Goal: Task Accomplishment & Management: Use online tool/utility

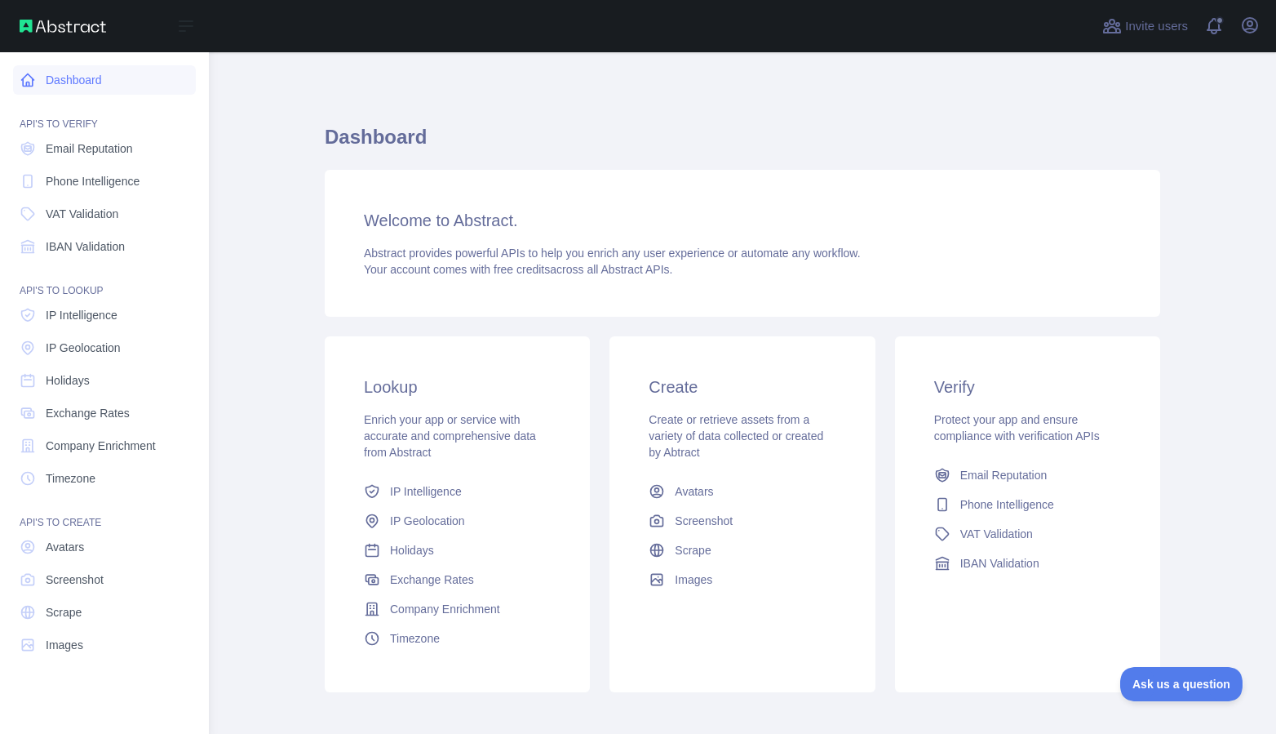
click at [73, 80] on link "Dashboard" at bounding box center [104, 79] width 183 height 29
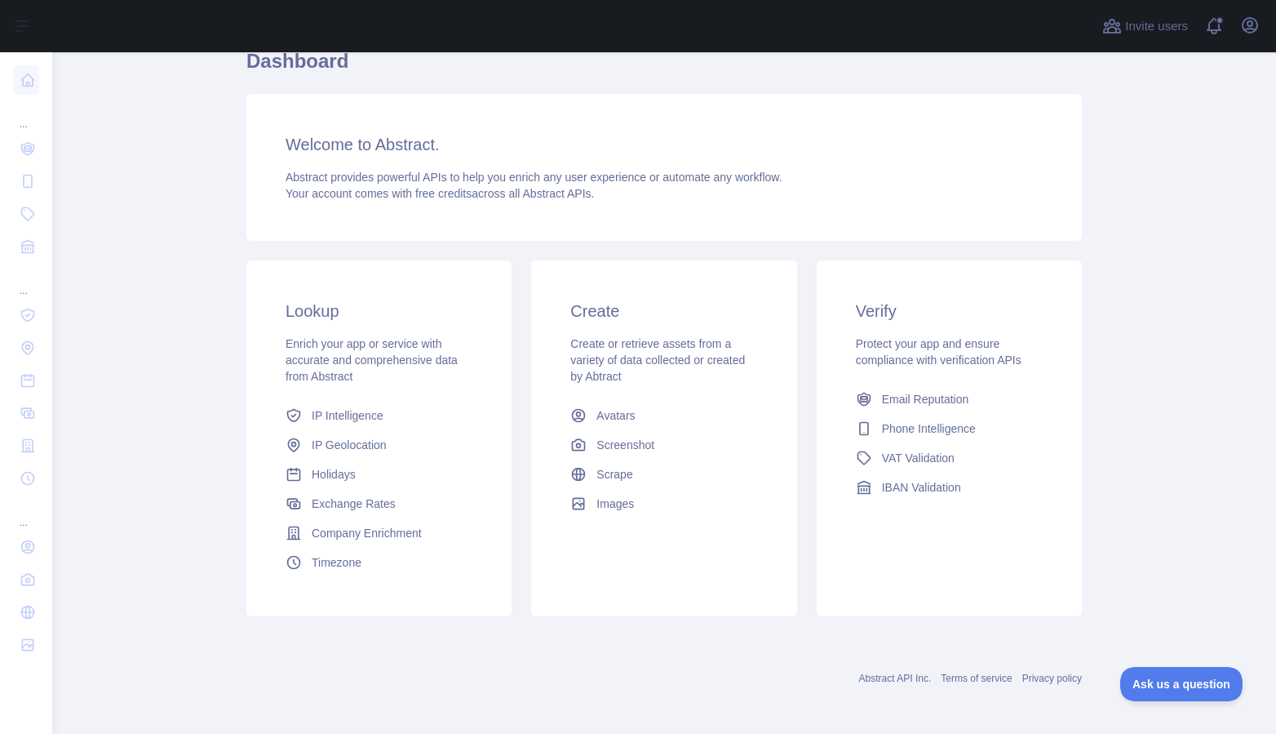
scroll to position [79, 0]
click at [442, 505] on link "Exchange Rates" at bounding box center [379, 500] width 200 height 29
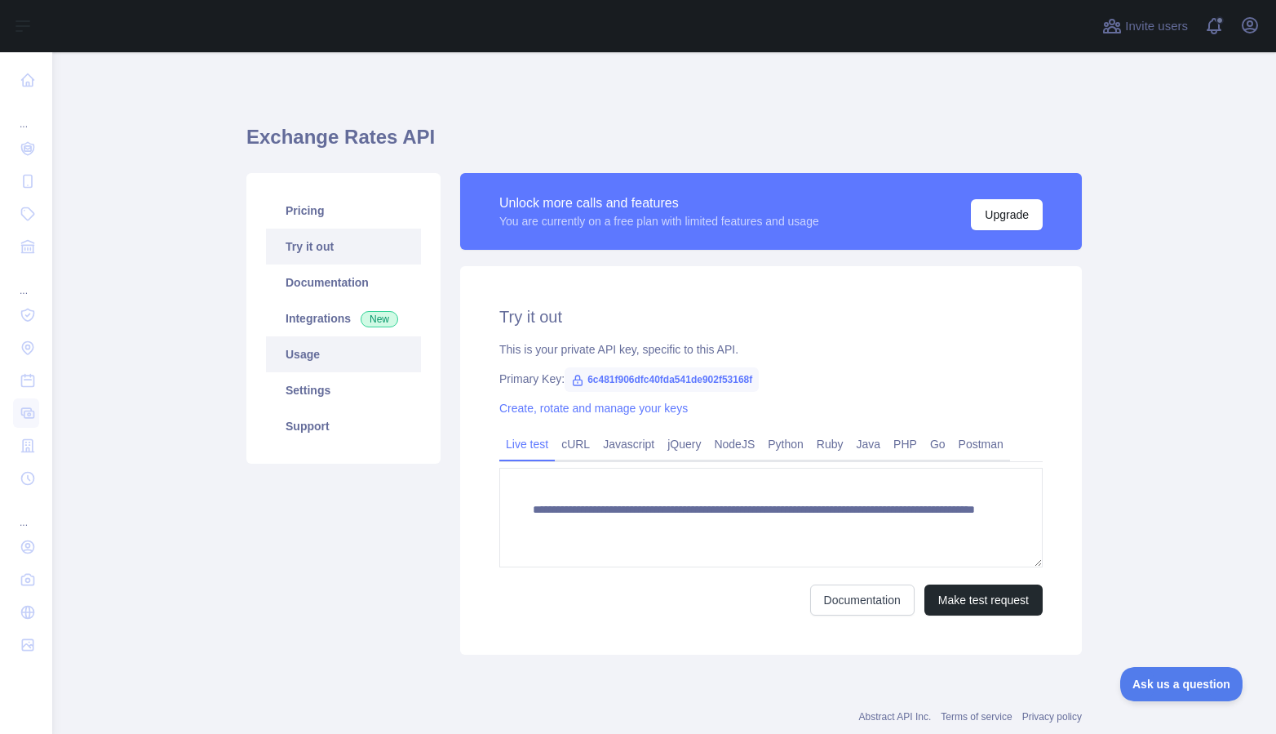
click at [306, 353] on link "Usage" at bounding box center [343, 354] width 155 height 36
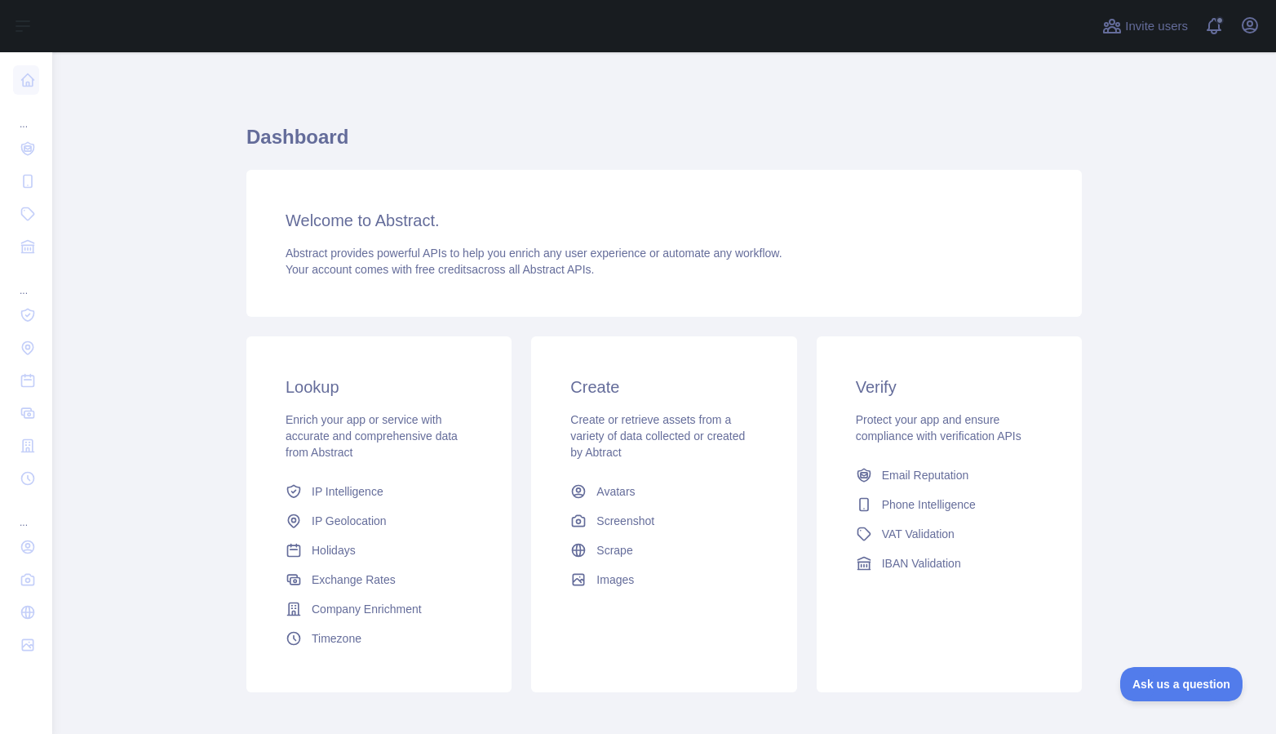
click at [1269, 29] on div "Invite users View notifications Open user menu" at bounding box center [664, 26] width 1224 height 52
click at [1252, 22] on icon "button" at bounding box center [1250, 25] width 15 height 15
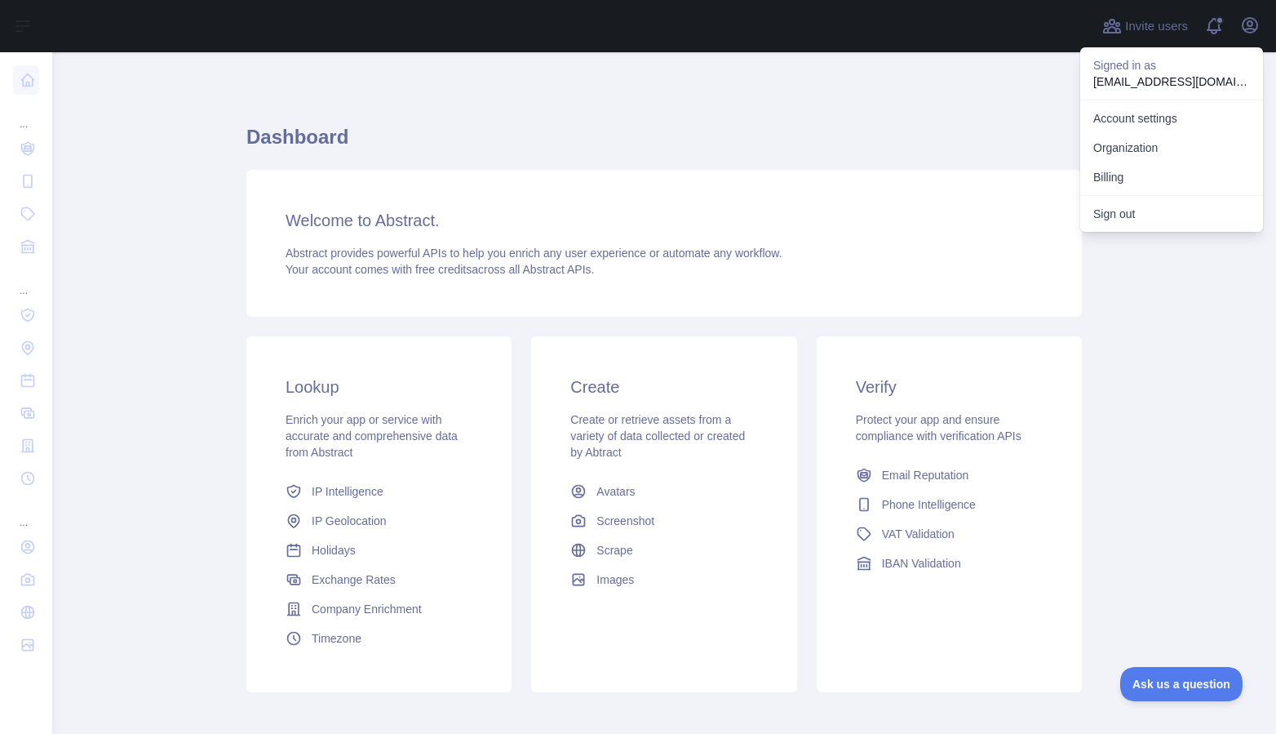
click at [307, 95] on div "Dashboard Welcome to Abstract. Abstract provides powerful APIs to help you enri…" at bounding box center [664, 402] width 836 height 623
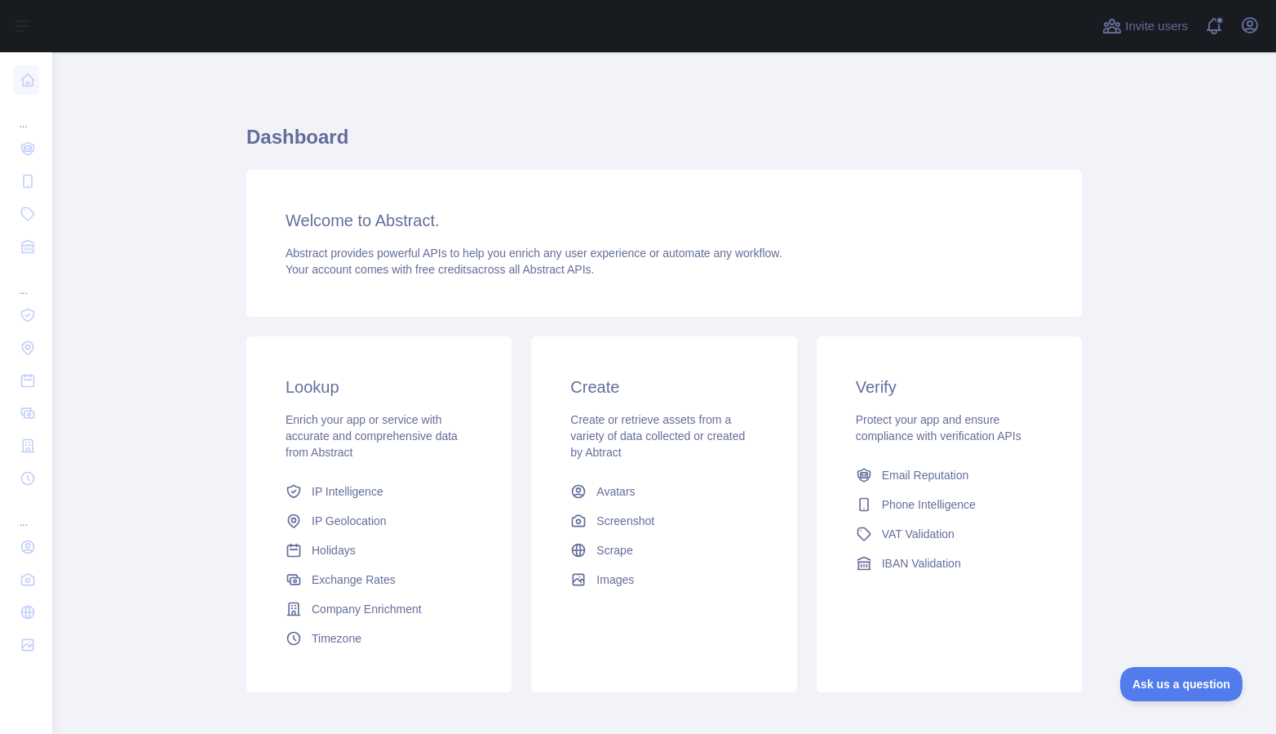
click at [660, 638] on div "Create Create or retrieve assets from a variety of data collected or created by…" at bounding box center [663, 514] width 265 height 356
